Goal: Submit feedback/report problem

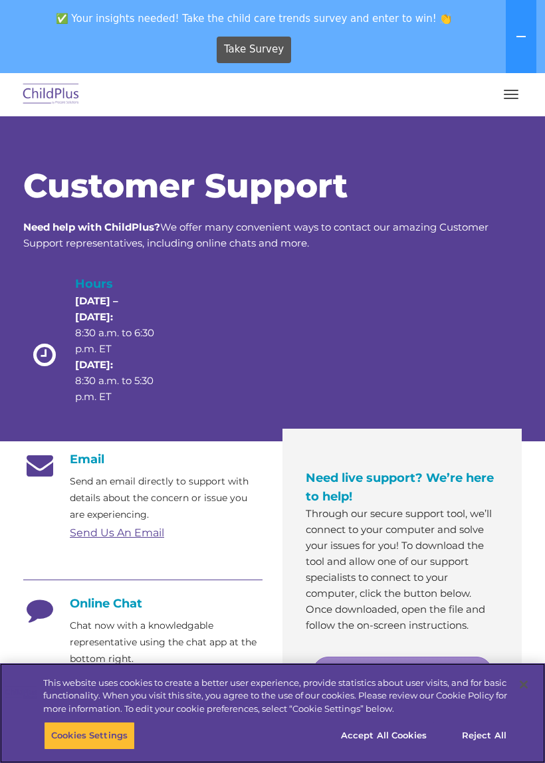
click at [488, 734] on button "Reject All" at bounding box center [484, 736] width 83 height 28
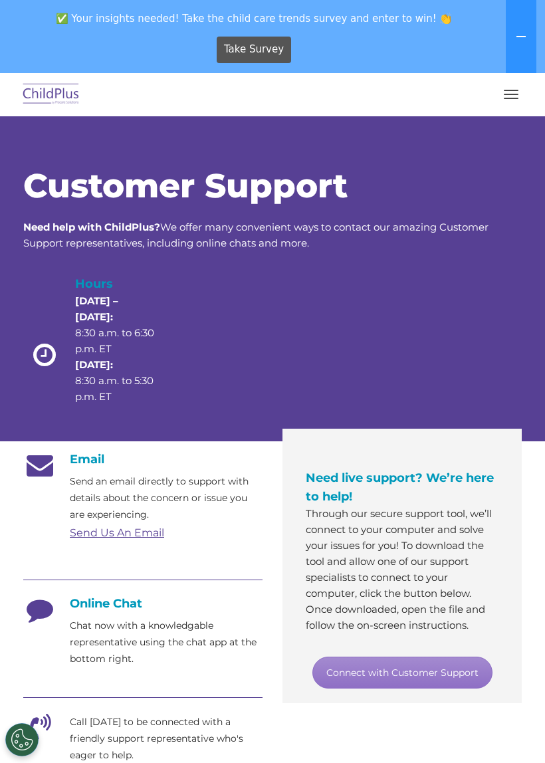
click at [523, 90] on button "button" at bounding box center [511, 94] width 28 height 21
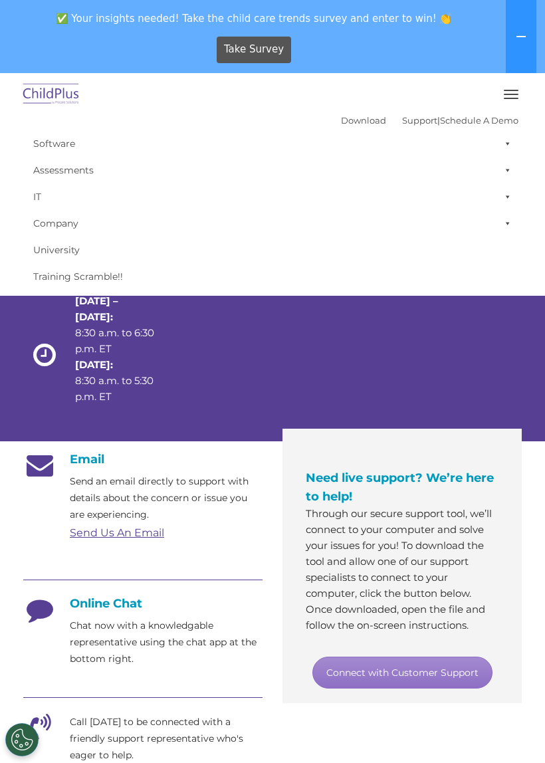
click at [516, 98] on span "button" at bounding box center [511, 98] width 15 height 1
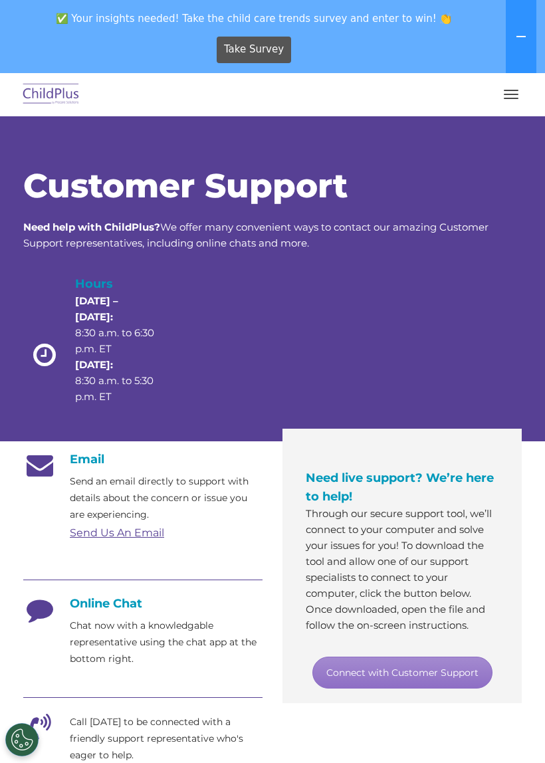
click at [70, 96] on img at bounding box center [51, 94] width 62 height 31
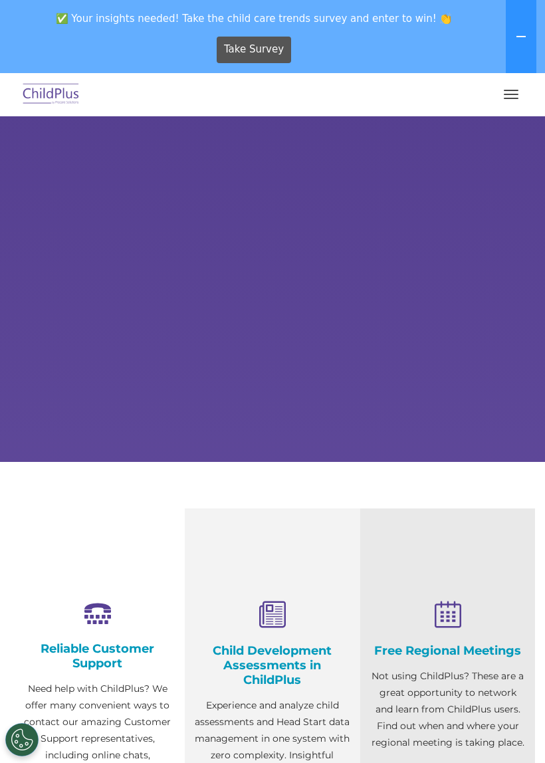
select select "MEDIUM"
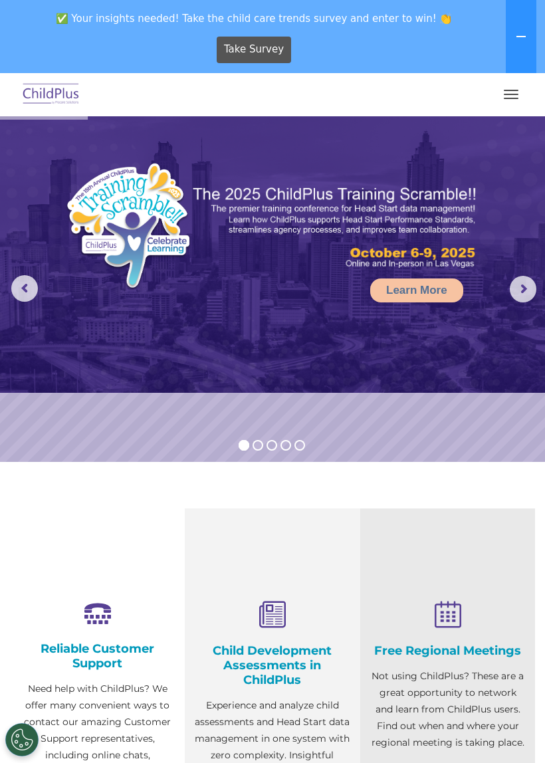
click at [57, 90] on img at bounding box center [51, 94] width 62 height 31
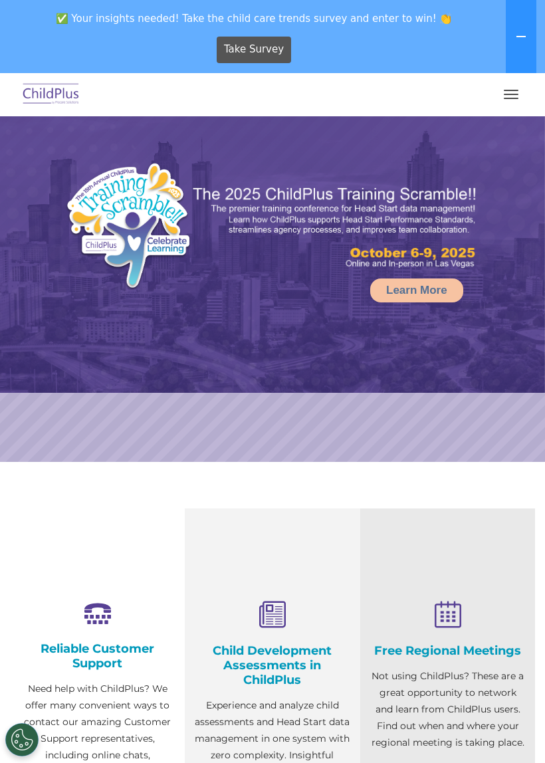
select select "MEDIUM"
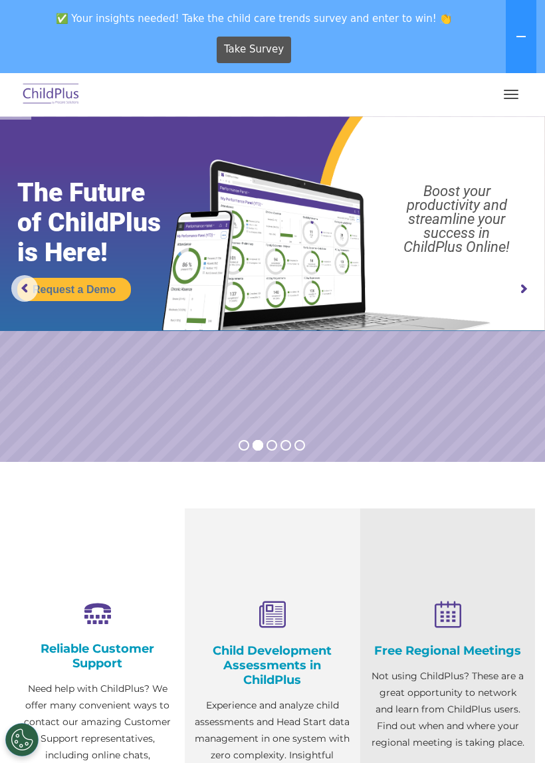
click at [517, 88] on button "button" at bounding box center [511, 94] width 28 height 21
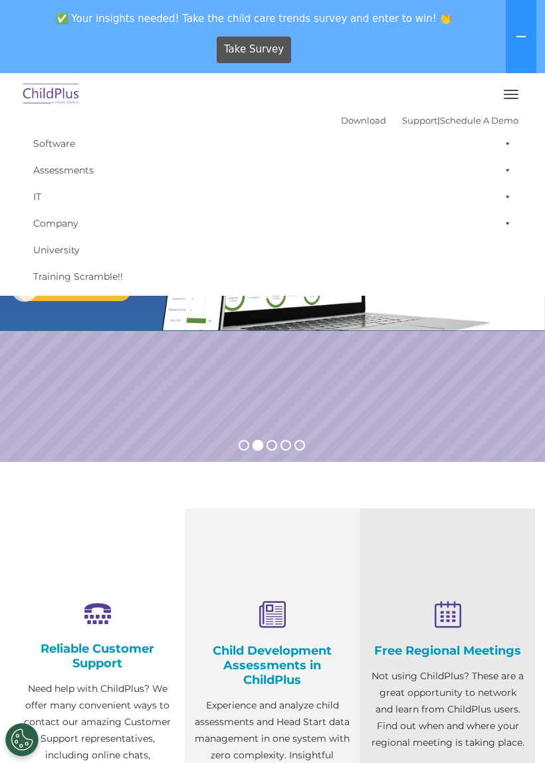
click at [524, 33] on icon at bounding box center [521, 36] width 11 height 11
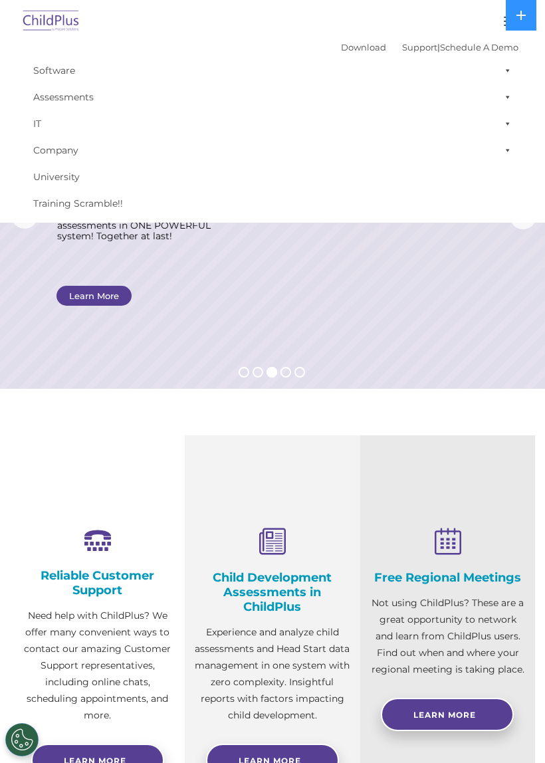
click at [62, 15] on img at bounding box center [51, 21] width 62 height 31
click at [64, 22] on img at bounding box center [51, 21] width 62 height 31
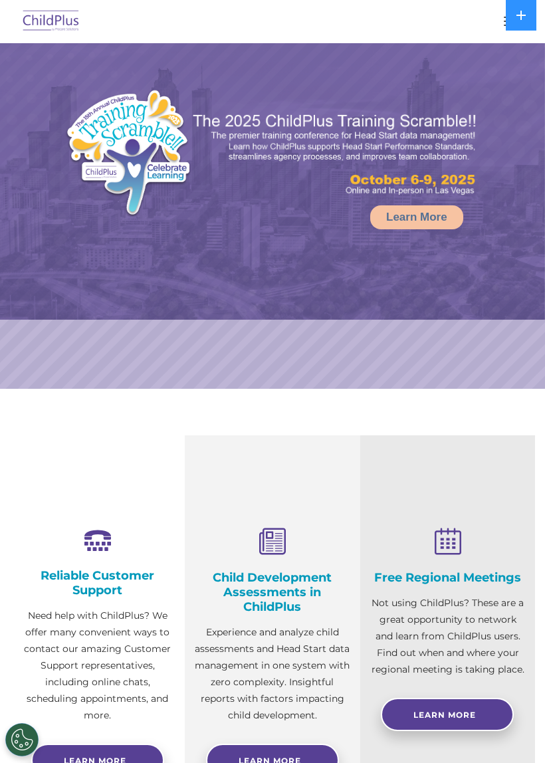
select select "MEDIUM"
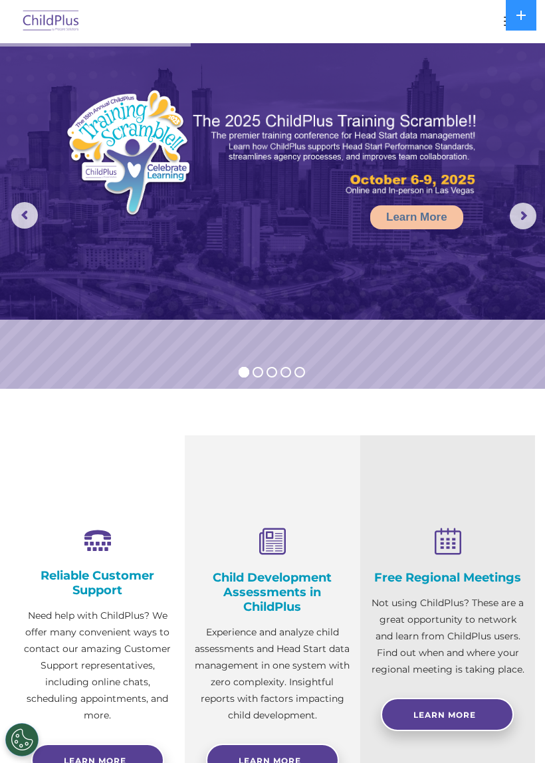
click at [519, 15] on icon at bounding box center [520, 15] width 9 height 9
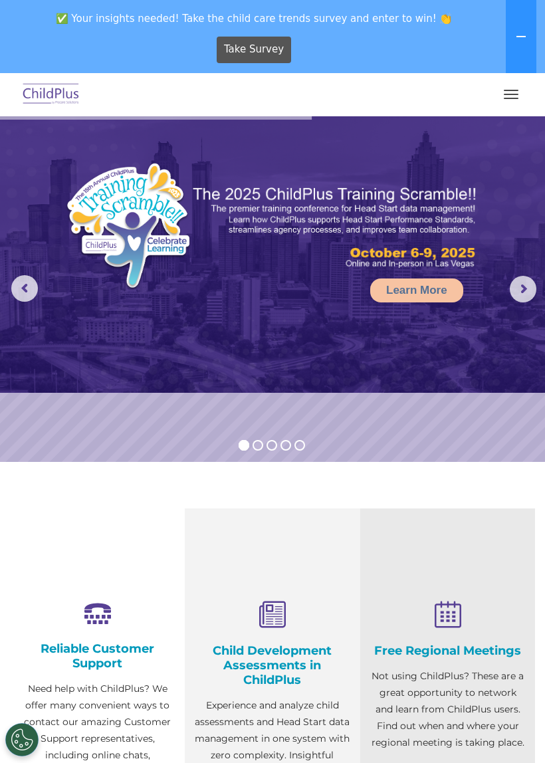
click at [520, 41] on icon at bounding box center [521, 36] width 11 height 11
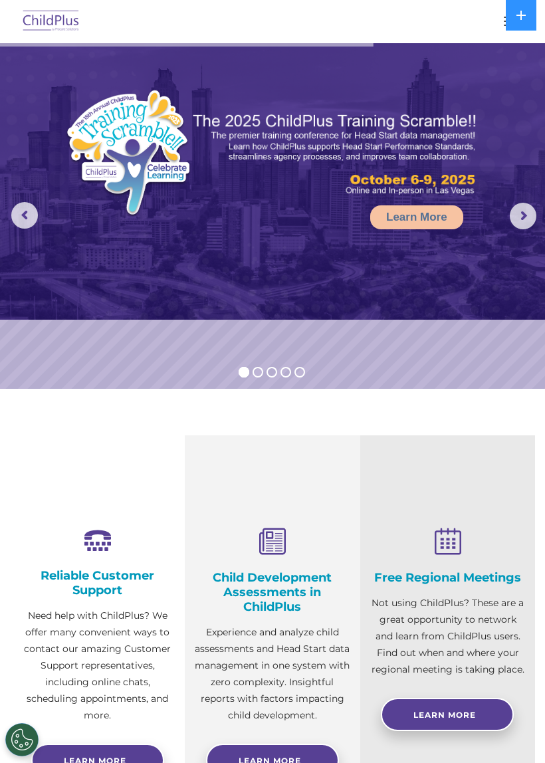
click at [517, 17] on icon at bounding box center [521, 15] width 11 height 11
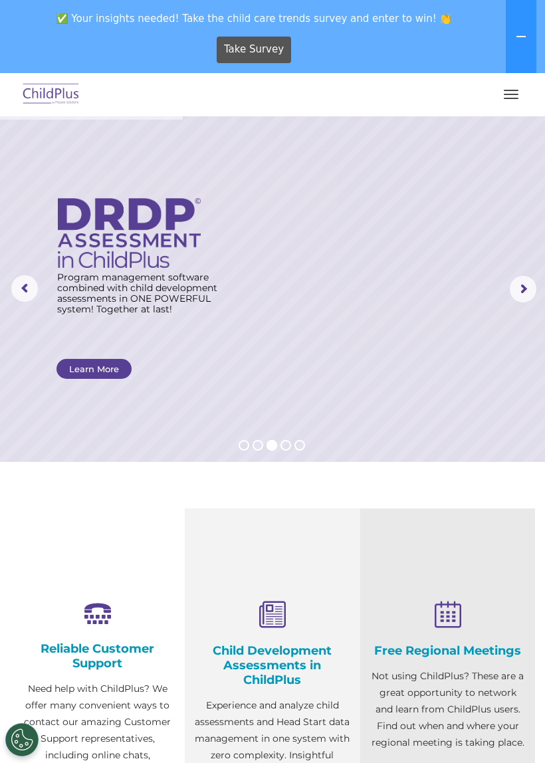
click at [86, 11] on span "✅ Your insights needed! Take the child care trends survey and enter to win! 👏" at bounding box center [254, 18] width 498 height 26
click at [511, 88] on button "button" at bounding box center [511, 94] width 28 height 21
